Goal: Task Accomplishment & Management: Manage account settings

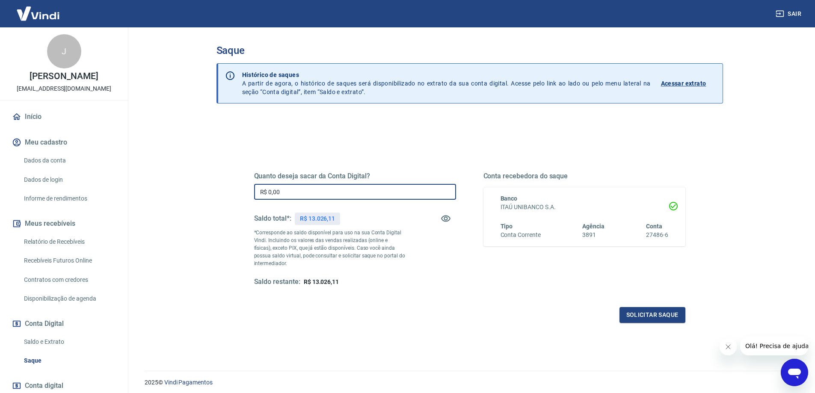
click at [298, 193] on input "R$ 0,00" at bounding box center [355, 192] width 202 height 16
type input "R$ 12.500,00"
click at [462, 280] on div "Quanto deseja sacar da Conta Digital? R$ 12.500,00 ​ Saldo total*: R$ 13.026,11…" at bounding box center [469, 229] width 431 height 115
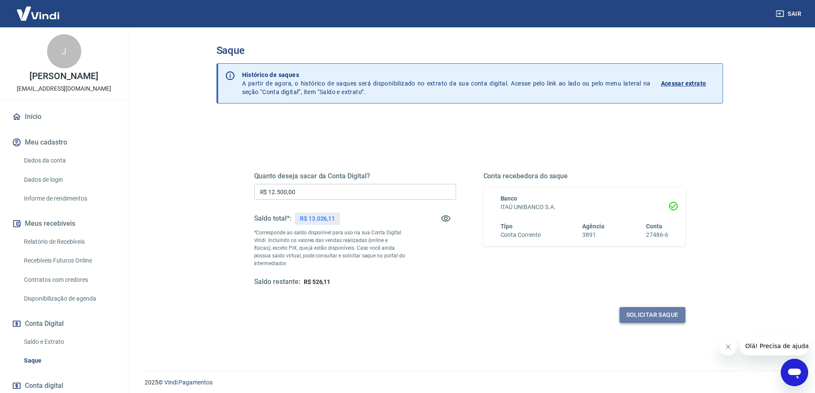
click at [650, 316] on button "Solicitar saque" at bounding box center [653, 315] width 66 height 16
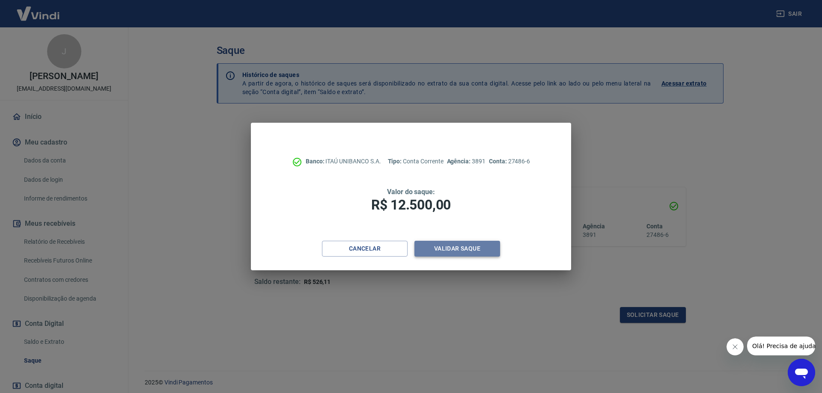
click at [476, 249] on button "Validar saque" at bounding box center [457, 249] width 86 height 16
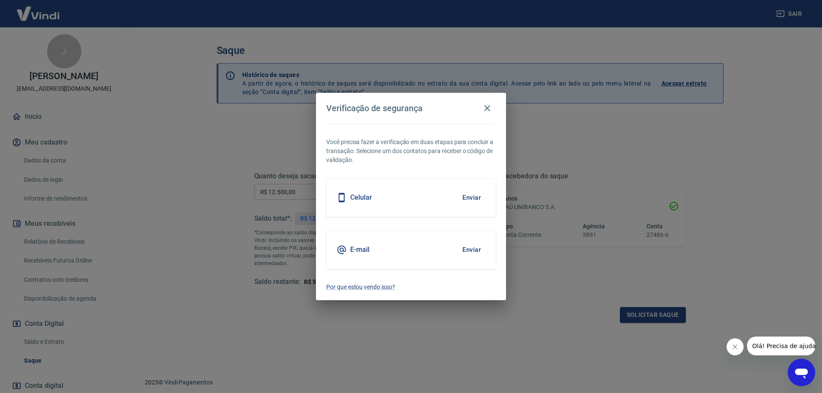
click at [392, 249] on div "E-mail Enviar" at bounding box center [411, 250] width 170 height 39
click at [471, 249] on button "Enviar" at bounding box center [472, 250] width 28 height 18
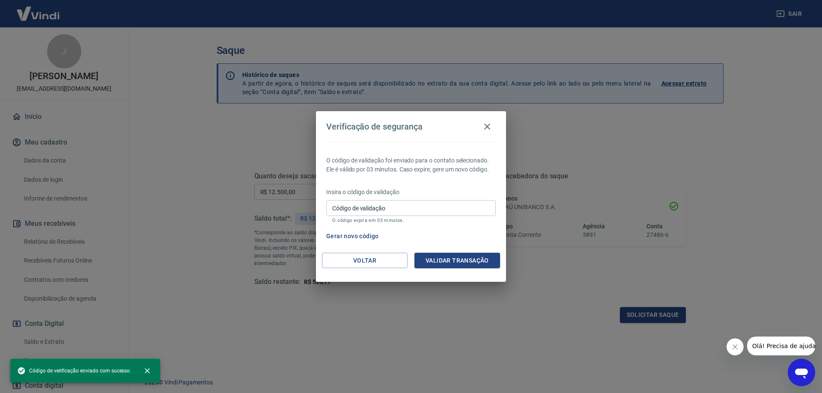
click at [382, 207] on input "Código de validação" at bounding box center [411, 208] width 170 height 16
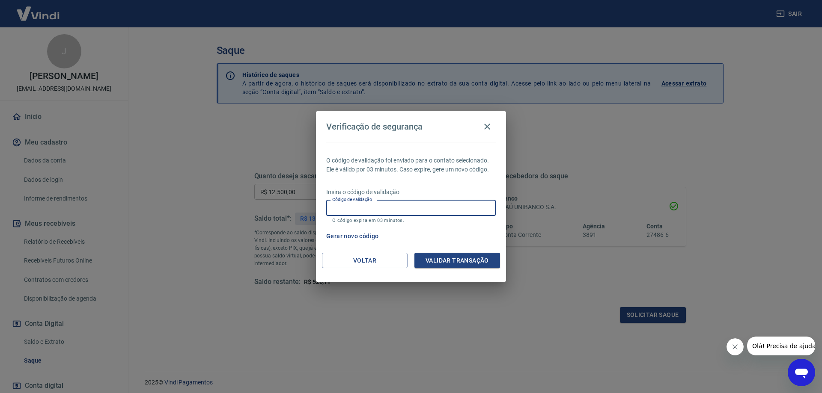
paste input "118124"
type input "118124"
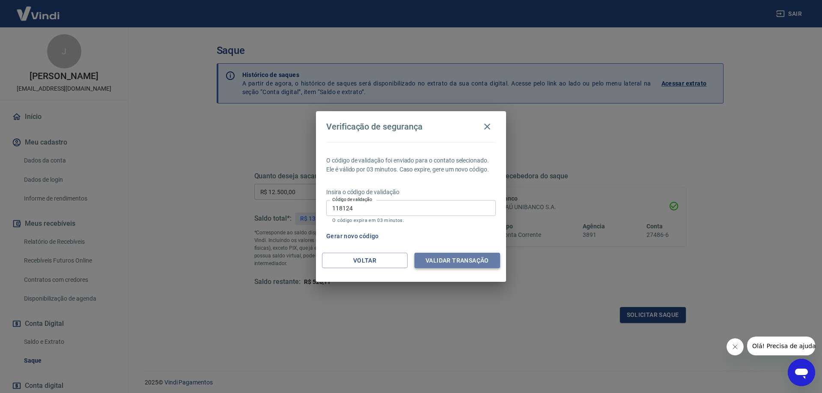
click at [472, 261] on button "Validar transação" at bounding box center [457, 261] width 86 height 16
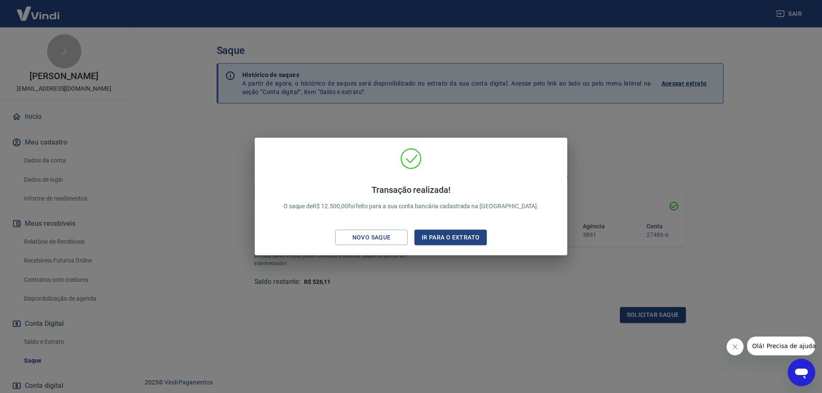
click at [205, 122] on div "Transação realizada! O saque de R$ 12.500,00 foi feito para a sua conta bancári…" at bounding box center [411, 196] width 822 height 393
